Goal: Task Accomplishment & Management: Manage account settings

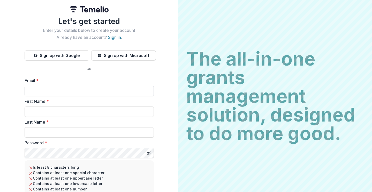
click at [120, 86] on input "Email *" at bounding box center [89, 91] width 129 height 10
type input "**********"
type input "******"
type input "********"
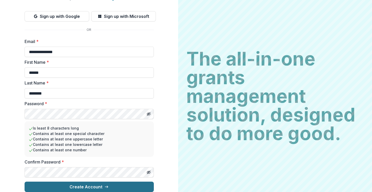
click at [48, 183] on button "Create Account" at bounding box center [89, 186] width 129 height 10
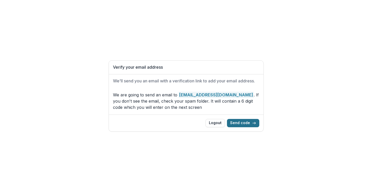
click at [237, 124] on button "Send code" at bounding box center [243, 123] width 32 height 8
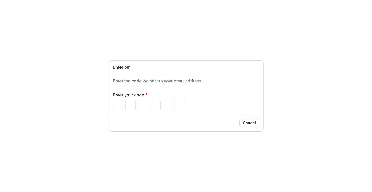
paste input "******"
type input "*"
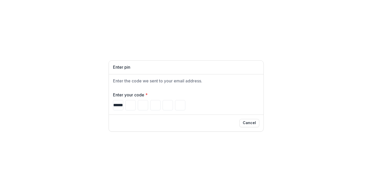
type input "*"
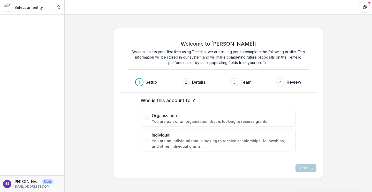
click at [180, 117] on span "Organization" at bounding box center [222, 115] width 140 height 6
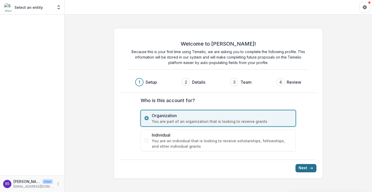
click at [306, 171] on button "Next" at bounding box center [306, 168] width 21 height 8
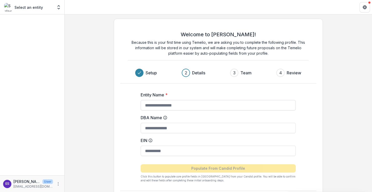
click at [161, 107] on input "Entity Name *" at bounding box center [218, 105] width 155 height 10
click at [186, 106] on input "**********" at bounding box center [218, 105] width 155 height 10
type input "**********"
click at [183, 121] on div "DBA Name" at bounding box center [218, 123] width 155 height 19
click at [182, 125] on input "DBA Name" at bounding box center [218, 128] width 155 height 10
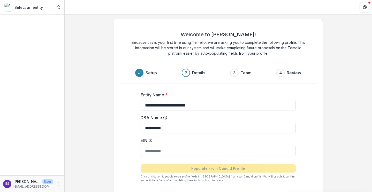
type input "**********"
click at [181, 150] on input "EIN" at bounding box center [218, 150] width 155 height 10
paste input "**********"
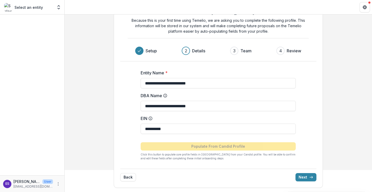
type input "**********"
click at [209, 161] on div "**********" at bounding box center [218, 112] width 197 height 103
click at [301, 176] on button "Next" at bounding box center [306, 177] width 21 height 8
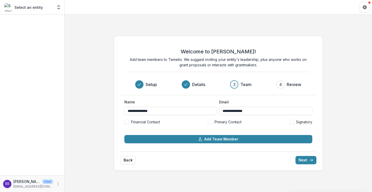
scroll to position [0, 0]
click at [212, 122] on span at bounding box center [210, 122] width 5 height 5
click at [305, 158] on button "Next" at bounding box center [306, 160] width 21 height 8
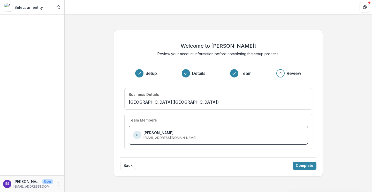
click at [167, 139] on p "[EMAIL_ADDRESS][DOMAIN_NAME]" at bounding box center [170, 137] width 53 height 5
click at [303, 164] on button "Complete" at bounding box center [305, 165] width 24 height 8
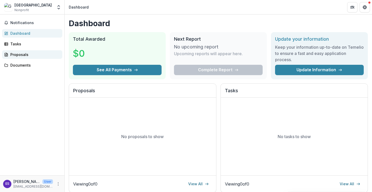
click at [17, 53] on div "Proposals" at bounding box center [34, 54] width 48 height 5
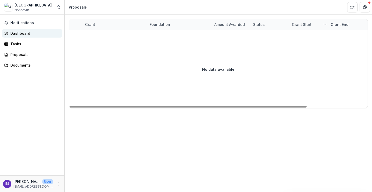
click at [17, 35] on div "Dashboard" at bounding box center [34, 33] width 48 height 5
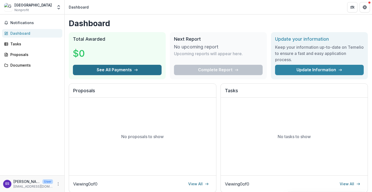
click at [107, 70] on button "See All Payments" at bounding box center [117, 70] width 89 height 10
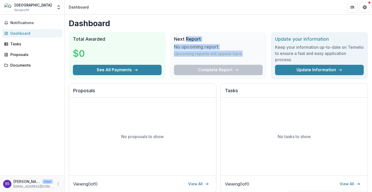
drag, startPoint x: 199, startPoint y: 58, endPoint x: 186, endPoint y: 41, distance: 21.7
click at [186, 41] on div "Next Report No upcoming report Upcoming reports will appear here. Complete Repo…" at bounding box center [218, 55] width 97 height 47
click at [186, 41] on h2 "Next Report" at bounding box center [218, 39] width 89 height 6
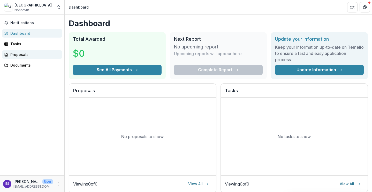
click at [23, 55] on div "Proposals" at bounding box center [34, 54] width 48 height 5
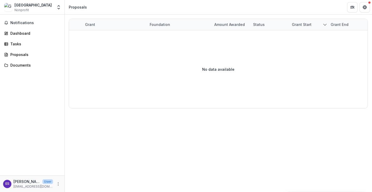
click at [28, 8] on span "Nonprofit" at bounding box center [21, 10] width 14 height 5
click at [25, 5] on div "[GEOGRAPHIC_DATA]" at bounding box center [32, 4] width 37 height 5
click at [27, 186] on p "[EMAIL_ADDRESS][DOMAIN_NAME]" at bounding box center [33, 186] width 40 height 5
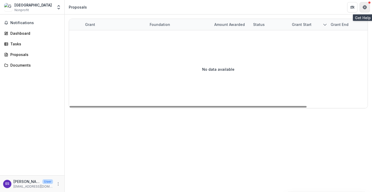
click at [364, 6] on icon "Get Help" at bounding box center [365, 7] width 4 height 4
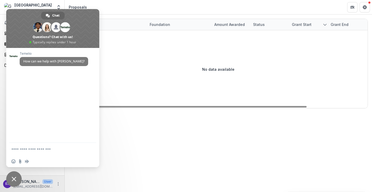
click at [153, 69] on div "No data available" at bounding box center [218, 69] width 299 height 78
click at [133, 60] on div "No data available" at bounding box center [218, 69] width 299 height 78
click at [109, 127] on div "Grant Foundation Amount awarded Status Grant start Grant end Due Date Report Du…" at bounding box center [219, 102] width 308 height 177
click at [14, 179] on span "Close chat" at bounding box center [14, 179] width 5 height 5
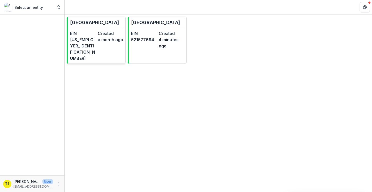
click at [106, 51] on link "[GEOGRAPHIC_DATA] EIN [US_EMPLOYER_IDENTIFICATION_NUMBER] Created a month ago" at bounding box center [96, 40] width 59 height 47
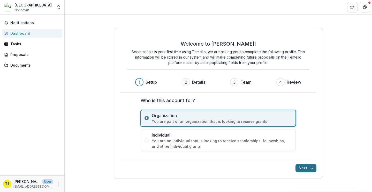
click at [302, 167] on button "Next" at bounding box center [306, 168] width 21 height 8
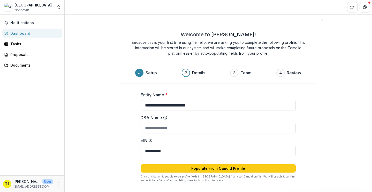
scroll to position [22, 0]
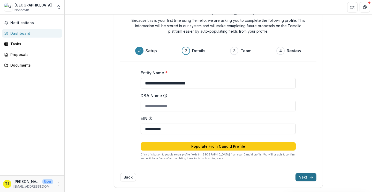
click at [304, 175] on button "Next" at bounding box center [306, 177] width 21 height 8
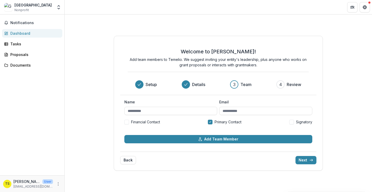
scroll to position [0, 0]
click at [162, 108] on input "Name" at bounding box center [170, 111] width 93 height 8
type input "**********"
click at [237, 111] on input "Email" at bounding box center [265, 111] width 93 height 8
type input "**********"
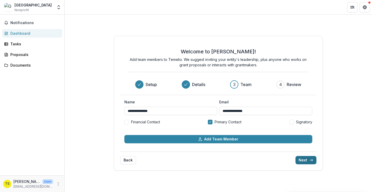
click at [304, 157] on button "Next" at bounding box center [306, 160] width 21 height 8
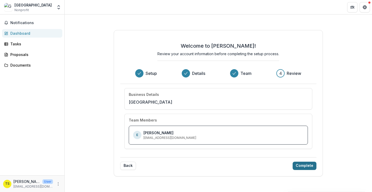
click at [299, 164] on button "Complete" at bounding box center [305, 165] width 24 height 8
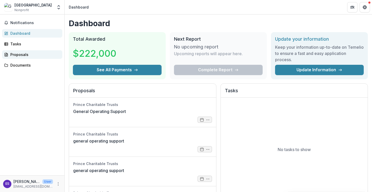
click at [24, 55] on div "Proposals" at bounding box center [34, 54] width 48 height 5
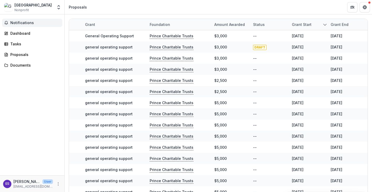
click at [30, 25] on button "Notifications" at bounding box center [32, 23] width 60 height 8
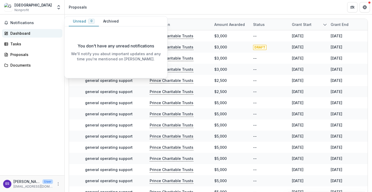
click at [43, 32] on div "Dashboard" at bounding box center [34, 33] width 48 height 5
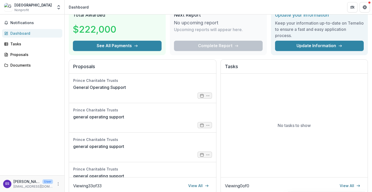
scroll to position [25, 0]
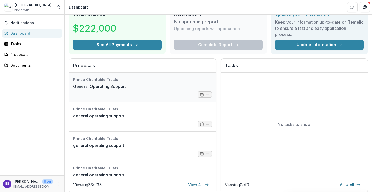
click at [126, 89] on link "General Operating Support" at bounding box center [99, 86] width 53 height 6
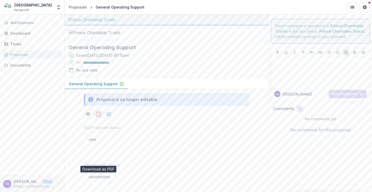
click at [98, 116] on icon "download-proposal" at bounding box center [98, 113] width 5 height 5
click at [15, 66] on div "Documents" at bounding box center [34, 64] width 48 height 5
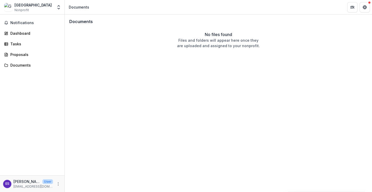
click at [15, 38] on div "Notifications Dashboard Tasks Proposals Documents" at bounding box center [32, 94] width 64 height 161
click at [16, 31] on div "Dashboard" at bounding box center [34, 33] width 48 height 5
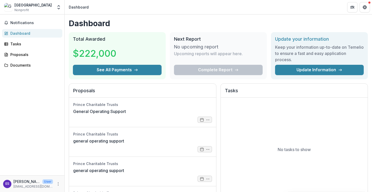
click at [24, 6] on div "[GEOGRAPHIC_DATA]" at bounding box center [32, 4] width 37 height 5
click at [31, 8] on div "Georgetown Ministry Center Nonprofit" at bounding box center [32, 7] width 37 height 10
click at [365, 6] on icon "Get Help" at bounding box center [365, 5] width 1 height 1
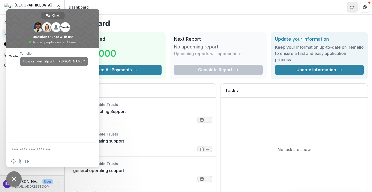
click at [351, 6] on icon "Partners" at bounding box center [353, 7] width 4 height 4
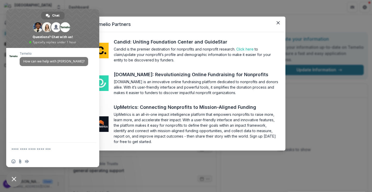
click at [343, 53] on div "Temelio Partners Candid: Uniting Foundation Center and GuideStar Candid is the …" at bounding box center [186, 96] width 372 height 192
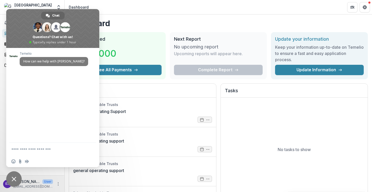
click at [202, 39] on h2 "Next Report" at bounding box center [218, 39] width 89 height 6
click at [126, 91] on h2 "Proposals" at bounding box center [142, 93] width 139 height 10
click at [18, 180] on span "Close chat" at bounding box center [14, 179] width 16 height 16
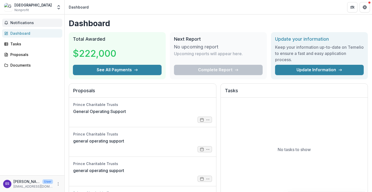
click at [14, 19] on button "Notifications" at bounding box center [32, 23] width 60 height 8
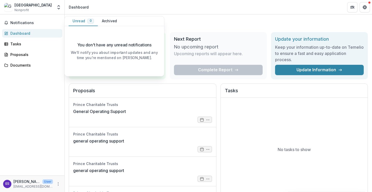
click at [18, 10] on span "Nonprofit" at bounding box center [21, 10] width 14 height 5
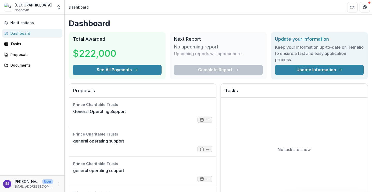
click at [15, 4] on div "[GEOGRAPHIC_DATA]" at bounding box center [32, 4] width 37 height 5
click at [58, 8] on icon "Open entity switcher" at bounding box center [58, 7] width 5 height 5
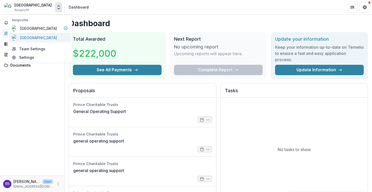
click at [46, 39] on div "[GEOGRAPHIC_DATA]" at bounding box center [38, 37] width 37 height 5
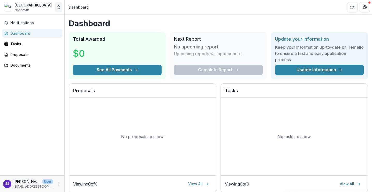
click at [58, 8] on icon "Open entity switcher" at bounding box center [58, 7] width 5 height 5
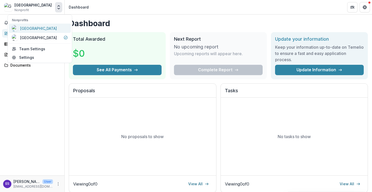
click at [54, 30] on div "[GEOGRAPHIC_DATA]" at bounding box center [38, 28] width 37 height 5
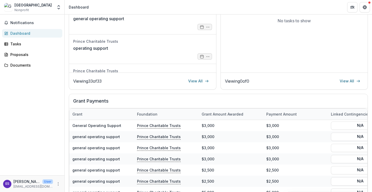
scroll to position [168, 0]
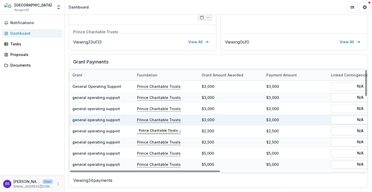
click at [153, 121] on p "Prince Charitable Trusts" at bounding box center [159, 120] width 44 height 6
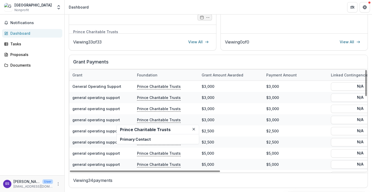
click at [147, 129] on h2 "Prince Charitable Trusts" at bounding box center [158, 129] width 76 height 5
click at [140, 138] on p "Primary Contact" at bounding box center [158, 138] width 76 height 5
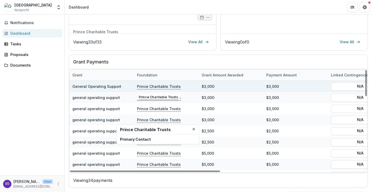
click at [150, 87] on p "Prince Charitable Trusts" at bounding box center [159, 86] width 44 height 6
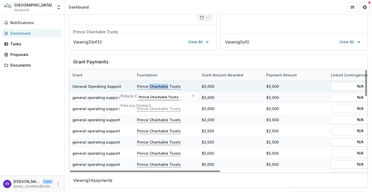
click at [150, 87] on p "Prince Charitable Trusts" at bounding box center [159, 86] width 44 height 6
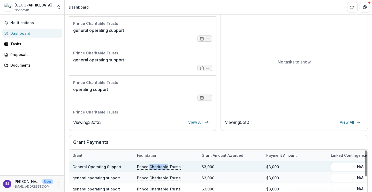
scroll to position [0, 0]
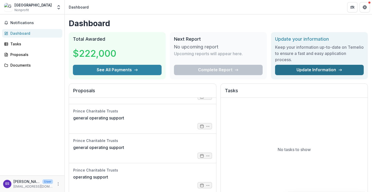
click at [303, 68] on link "Update Information" at bounding box center [319, 70] width 89 height 10
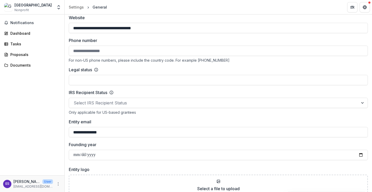
scroll to position [265, 0]
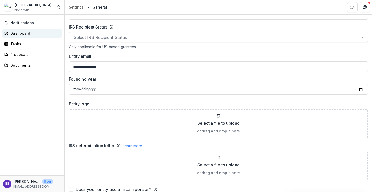
drag, startPoint x: 129, startPoint y: 67, endPoint x: 44, endPoint y: 32, distance: 91.9
click at [55, 39] on main "**********" at bounding box center [186, 102] width 372 height 177
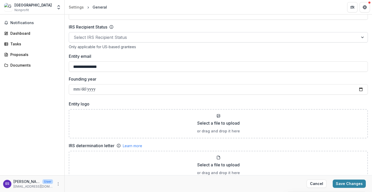
type input "**********"
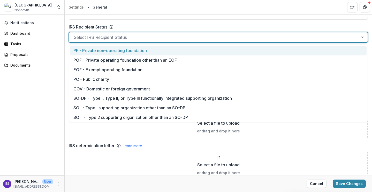
click at [92, 41] on div "Select IRS Recipient Status" at bounding box center [214, 37] width 290 height 8
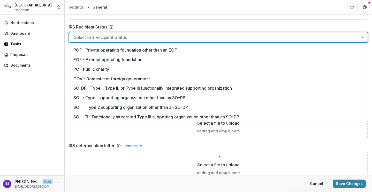
scroll to position [0, 0]
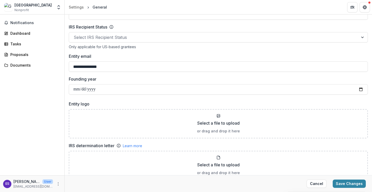
click at [56, 111] on div "Notifications Dashboard Tasks Proposals Documents" at bounding box center [32, 94] width 64 height 161
click at [100, 88] on input "Founding year" at bounding box center [218, 89] width 299 height 10
click at [91, 130] on div "Select a file to upload or drag and drop it here" at bounding box center [219, 124] width 290 height 20
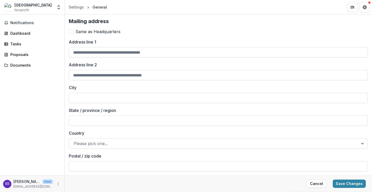
scroll to position [597, 0]
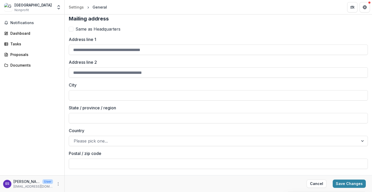
click at [71, 31] on span at bounding box center [71, 29] width 5 height 5
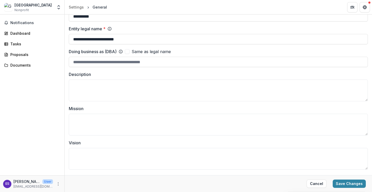
scroll to position [0, 0]
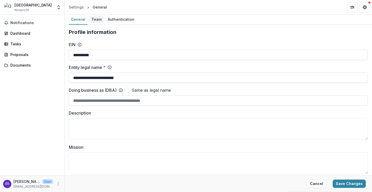
click at [93, 19] on div "Team" at bounding box center [97, 20] width 14 height 8
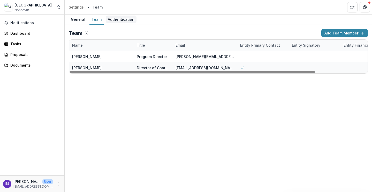
click at [115, 17] on div "Authentication" at bounding box center [121, 20] width 31 height 8
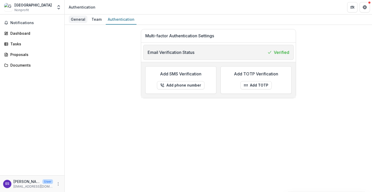
click at [79, 19] on div "General" at bounding box center [78, 20] width 19 height 8
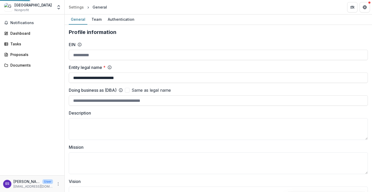
type input "**********"
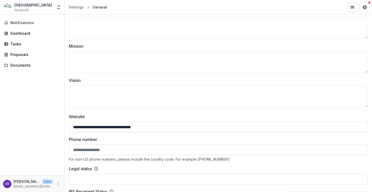
scroll to position [51, 0]
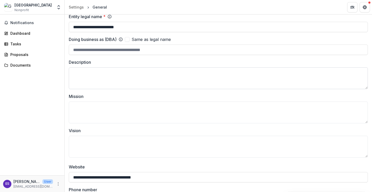
click at [101, 85] on textarea "Description" at bounding box center [218, 78] width 299 height 22
paste textarea "**********"
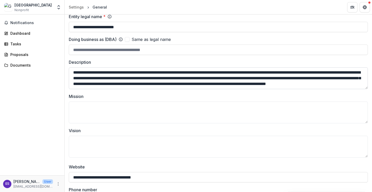
scroll to position [32, 0]
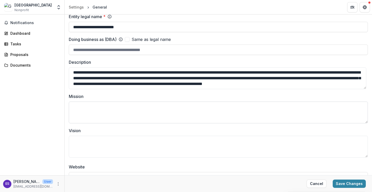
type textarea "**********"
click at [89, 112] on textarea "Mission" at bounding box center [218, 112] width 299 height 22
paste textarea "**********"
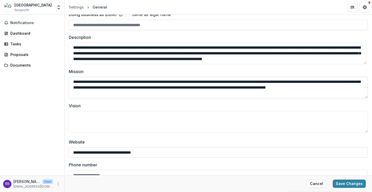
scroll to position [94, 0]
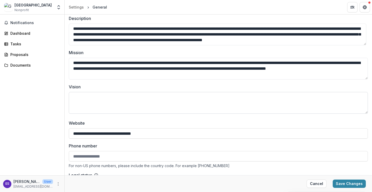
type textarea "**********"
click at [97, 104] on textarea "Vision" at bounding box center [218, 103] width 299 height 22
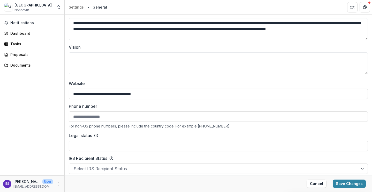
click at [107, 119] on input "Phone number" at bounding box center [218, 116] width 299 height 10
type input "**********"
click at [104, 143] on input "Legal status" at bounding box center [218, 146] width 299 height 10
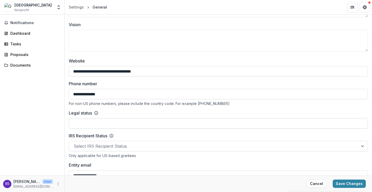
scroll to position [186, 0]
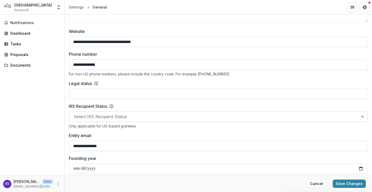
click at [100, 120] on div at bounding box center [214, 116] width 280 height 7
click at [38, 116] on div "Notifications Dashboard Tasks Proposals Documents" at bounding box center [32, 94] width 64 height 161
drag, startPoint x: 115, startPoint y: 144, endPoint x: 54, endPoint y: 123, distance: 65.0
type input "**********"
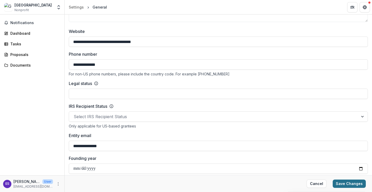
click at [352, 183] on button "Save Changes" at bounding box center [349, 183] width 33 height 8
type input "**********"
click at [36, 84] on div "Notifications Dashboard Tasks Proposals Documents" at bounding box center [32, 94] width 64 height 161
click at [347, 186] on button "Save Changes" at bounding box center [349, 183] width 33 height 8
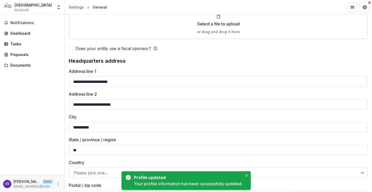
scroll to position [349, 0]
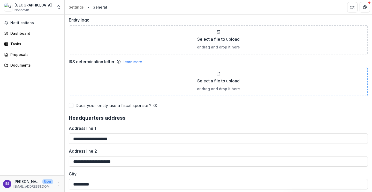
click at [215, 75] on div "Select a file to upload or drag and drop it here" at bounding box center [219, 81] width 290 height 20
type input "**********"
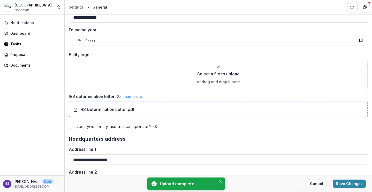
scroll to position [310, 0]
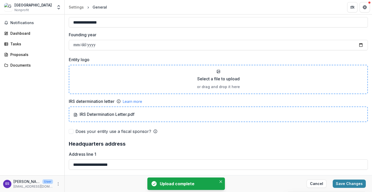
click at [215, 72] on div "Select a file to upload or drag and drop it here" at bounding box center [219, 79] width 290 height 20
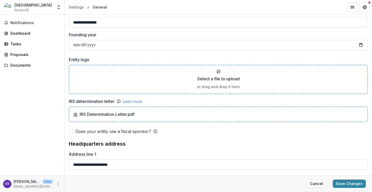
type input "**********"
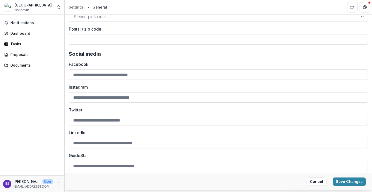
scroll to position [694, 0]
click at [359, 181] on button "Save Changes" at bounding box center [349, 182] width 33 height 8
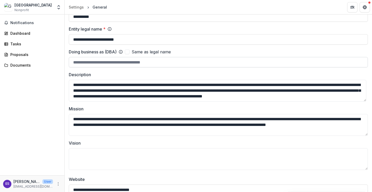
scroll to position [0, 0]
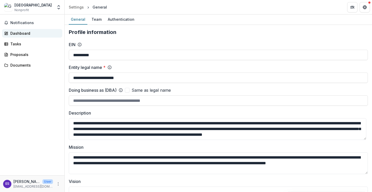
click at [25, 35] on div "Dashboard" at bounding box center [34, 33] width 48 height 5
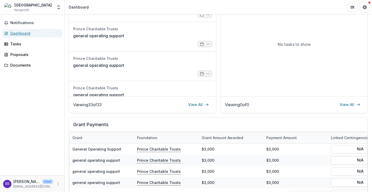
scroll to position [168, 0]
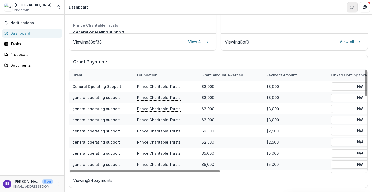
click at [352, 6] on icon "Partners" at bounding box center [353, 6] width 2 height 1
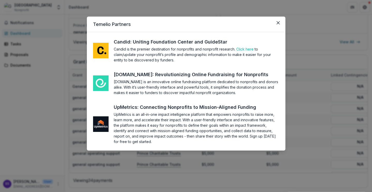
click at [340, 93] on div "Temelio Partners Candid: Uniting Foundation Center and GuideStar Candid is the …" at bounding box center [186, 96] width 372 height 192
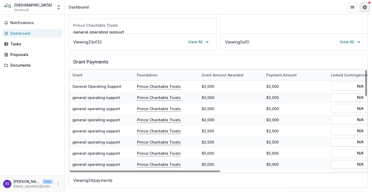
click at [364, 8] on icon "Get Help" at bounding box center [364, 8] width 1 height 1
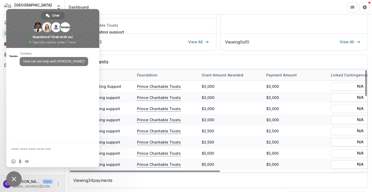
click at [12, 179] on span "Close chat" at bounding box center [14, 179] width 5 height 5
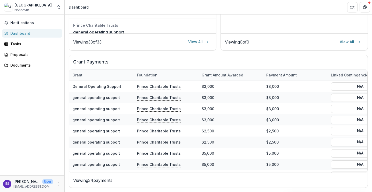
click at [20, 185] on p "[EMAIL_ADDRESS][DOMAIN_NAME]" at bounding box center [33, 186] width 40 height 5
click at [57, 184] on icon "More" at bounding box center [58, 184] width 4 height 4
click at [73, 185] on button "Logout" at bounding box center [92, 181] width 55 height 9
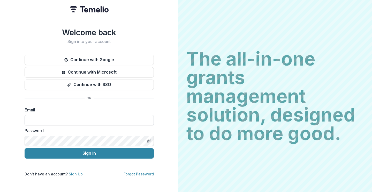
click at [53, 115] on input at bounding box center [89, 120] width 129 height 10
type input "**********"
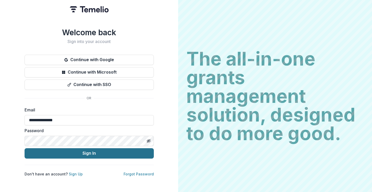
click at [25, 148] on button "Sign In" at bounding box center [89, 153] width 129 height 10
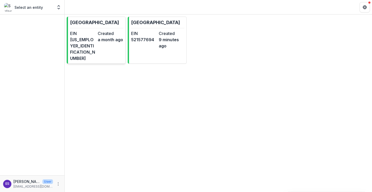
click at [89, 36] on dt "EIN" at bounding box center [83, 33] width 26 height 6
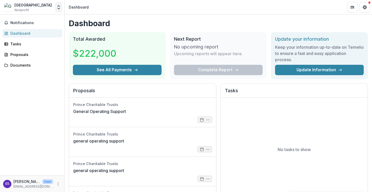
click at [58, 9] on icon "Open entity switcher" at bounding box center [58, 7] width 5 height 5
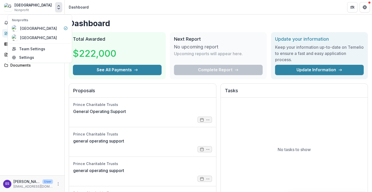
click at [104, 12] on header "Dashboard" at bounding box center [219, 7] width 308 height 14
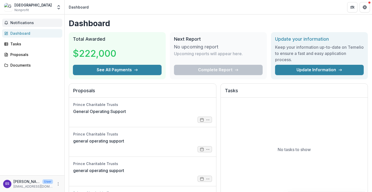
click at [26, 23] on span "Notifications" at bounding box center [35, 23] width 50 height 4
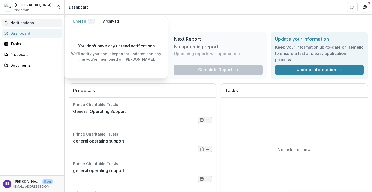
click at [21, 26] on button "Notifications" at bounding box center [32, 23] width 60 height 8
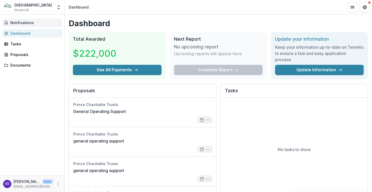
click at [19, 25] on button "Notifications" at bounding box center [32, 23] width 60 height 8
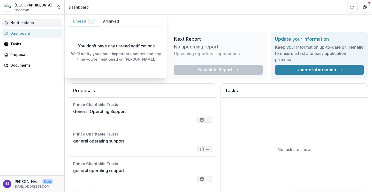
click at [109, 20] on button "Archived" at bounding box center [111, 21] width 24 height 10
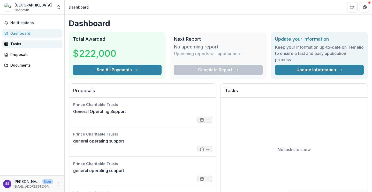
click at [13, 45] on div "Tasks" at bounding box center [34, 43] width 48 height 5
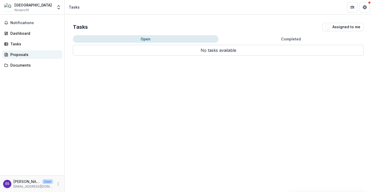
click at [18, 56] on div "Proposals" at bounding box center [34, 54] width 48 height 5
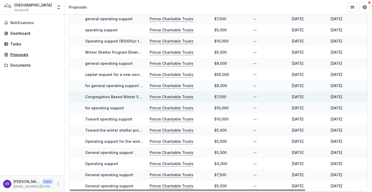
scroll to position [210, 0]
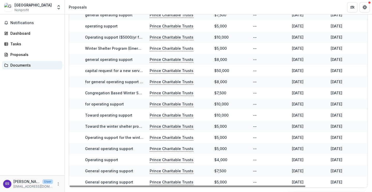
click at [24, 64] on div "Documents" at bounding box center [34, 64] width 48 height 5
